Goal: Information Seeking & Learning: Find specific fact

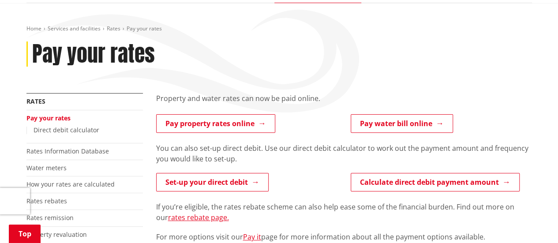
scroll to position [88, 0]
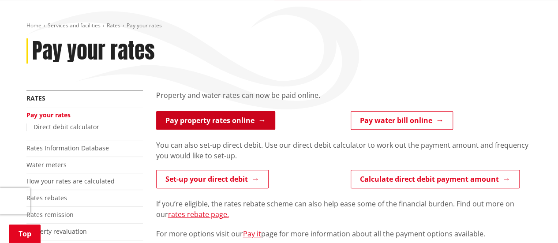
click at [214, 128] on link "Pay property rates online" at bounding box center [215, 120] width 119 height 19
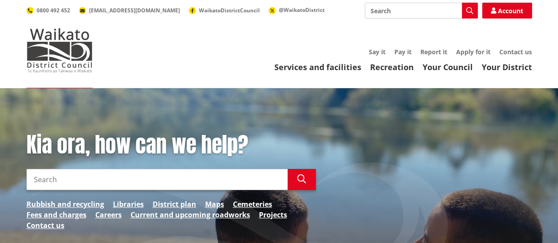
click at [396, 11] on input "Search" at bounding box center [421, 11] width 113 height 16
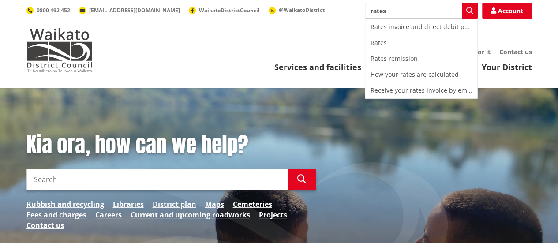
type input "rates"
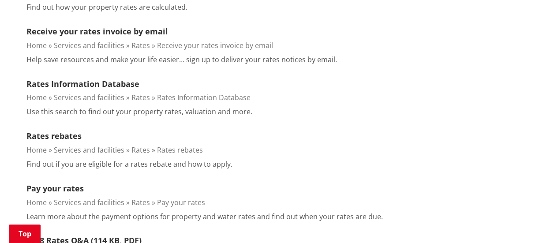
scroll to position [482, 0]
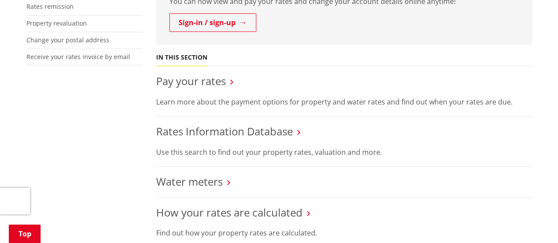
scroll to position [299, 0]
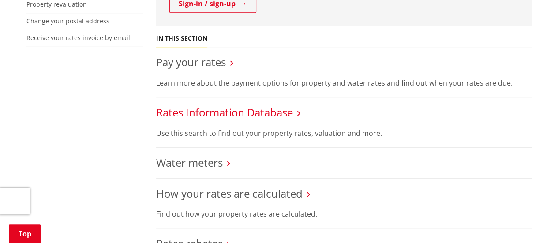
click at [239, 114] on link "Rates Information Database" at bounding box center [224, 112] width 137 height 15
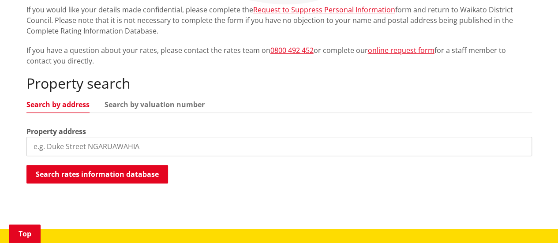
scroll to position [205, 0]
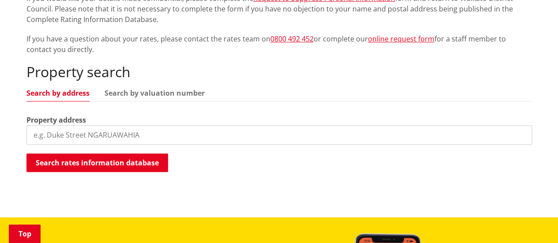
click at [152, 133] on input "search" at bounding box center [279, 134] width 506 height 19
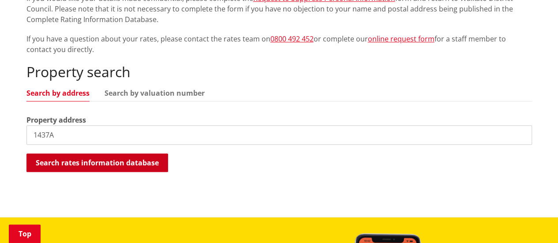
type input "1437A"
click at [134, 165] on button "Search rates information database" at bounding box center [97, 163] width 142 height 19
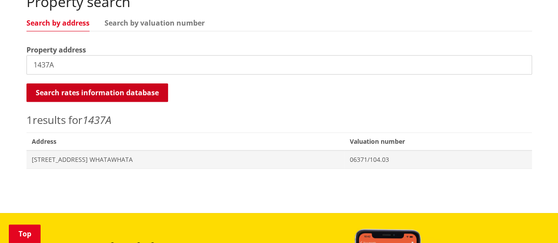
scroll to position [299, 0]
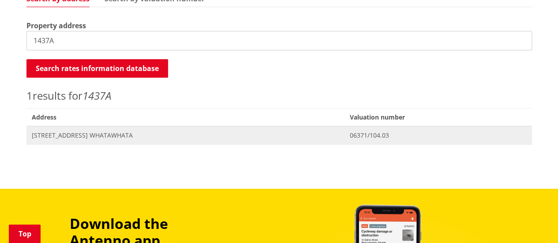
click at [172, 139] on span "[STREET_ADDRESS] WHATAWHATA" at bounding box center [186, 135] width 308 height 9
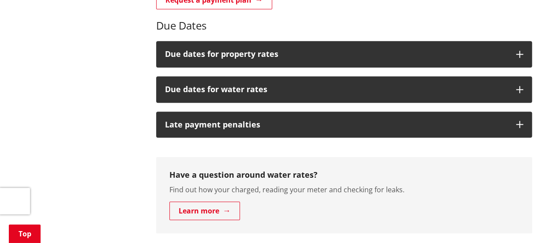
scroll to position [389, 0]
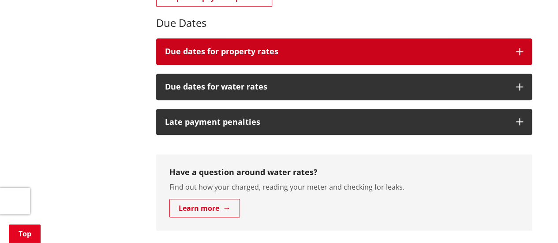
click at [192, 54] on h3 "Due dates for property rates" at bounding box center [336, 51] width 342 height 9
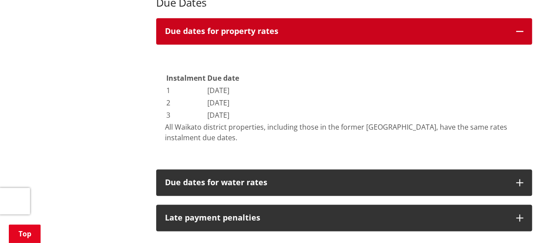
scroll to position [412, 0]
